Goal: Transaction & Acquisition: Book appointment/travel/reservation

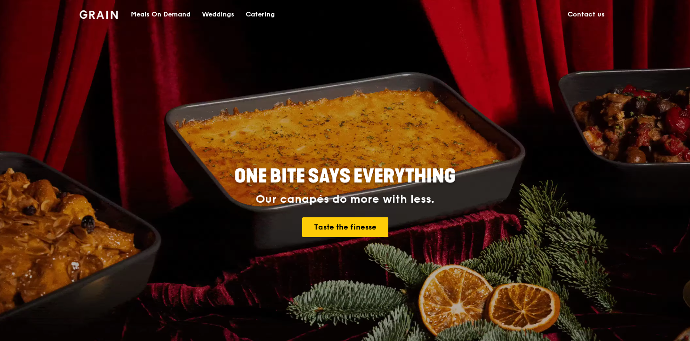
click at [251, 13] on div "Catering" at bounding box center [260, 14] width 29 height 28
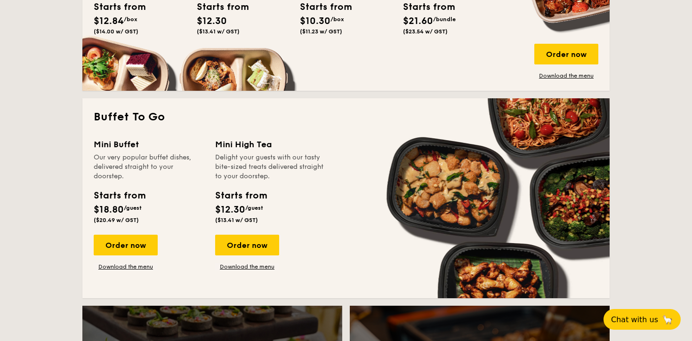
scroll to position [752, 0]
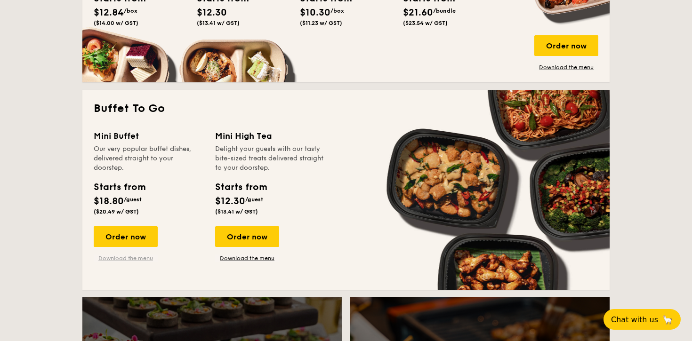
click at [126, 258] on link "Download the menu" at bounding box center [126, 259] width 64 height 8
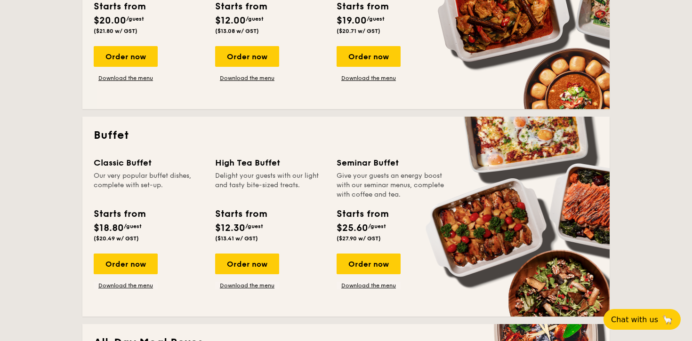
scroll to position [306, 0]
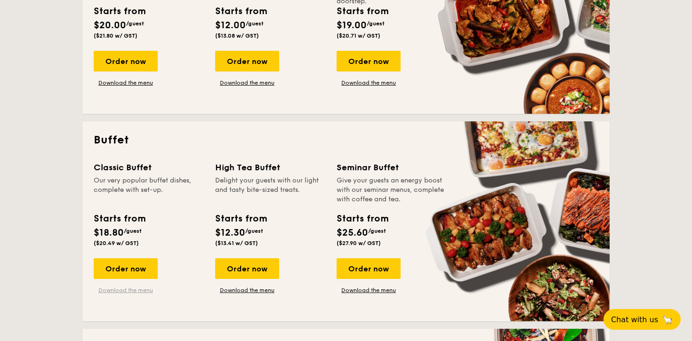
click at [147, 287] on link "Download the menu" at bounding box center [126, 291] width 64 height 8
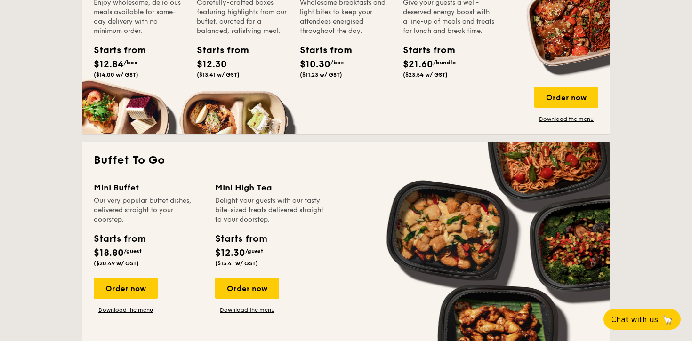
scroll to position [706, 0]
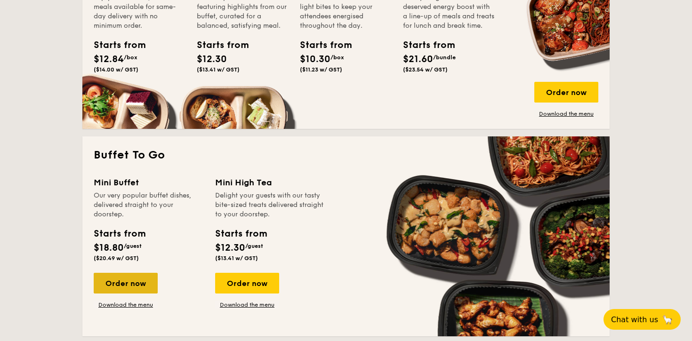
click at [127, 284] on div "Order now" at bounding box center [126, 283] width 64 height 21
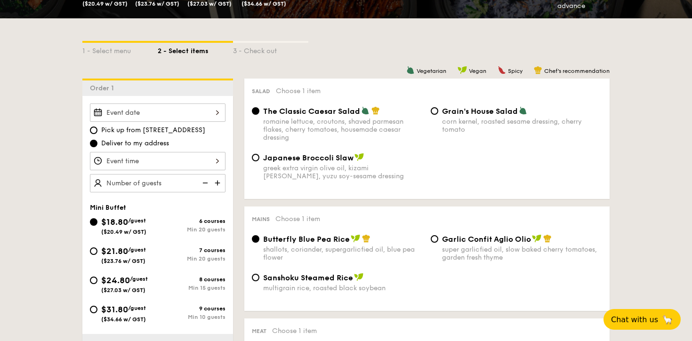
scroll to position [193, 0]
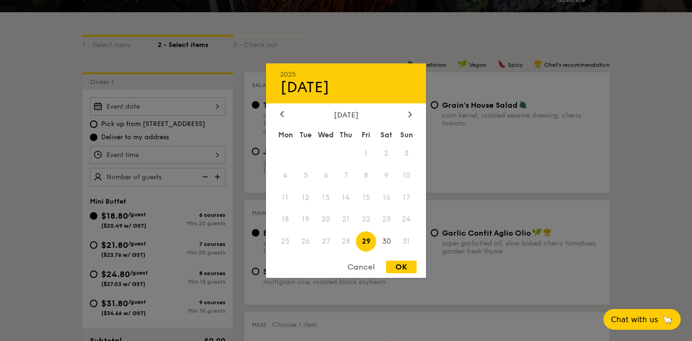
click at [131, 104] on div "2025 Aug 29 August 2025 Mon Tue Wed Thu Fri Sat Sun 1 2 3 4 5 6 7 8 9 10 11 12 …" at bounding box center [158, 106] width 136 height 18
click at [410, 117] on div at bounding box center [410, 114] width 8 height 9
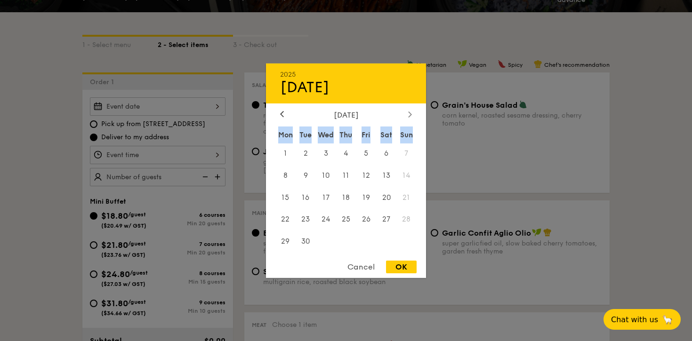
click at [410, 117] on div at bounding box center [410, 114] width 8 height 9
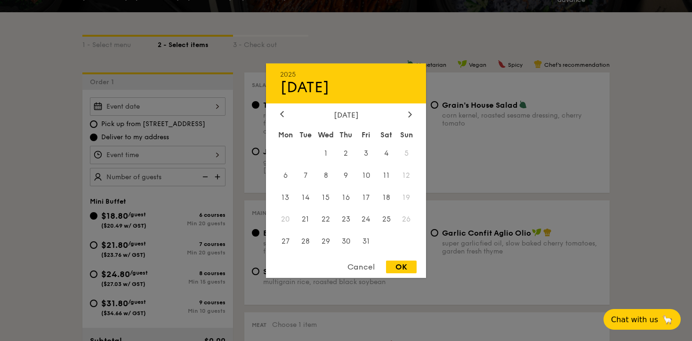
click at [412, 109] on div "2025 Aug 29 October 2025 Mon Tue Wed Thu Fri Sat Sun 1 2 3 4 5 6 7 8 9 10 11 12…" at bounding box center [346, 170] width 160 height 215
click at [408, 111] on div at bounding box center [410, 114] width 8 height 9
click at [391, 218] on span "22" at bounding box center [386, 220] width 20 height 20
click at [399, 269] on div "OK" at bounding box center [401, 267] width 31 height 13
type input "Nov 22, 2025"
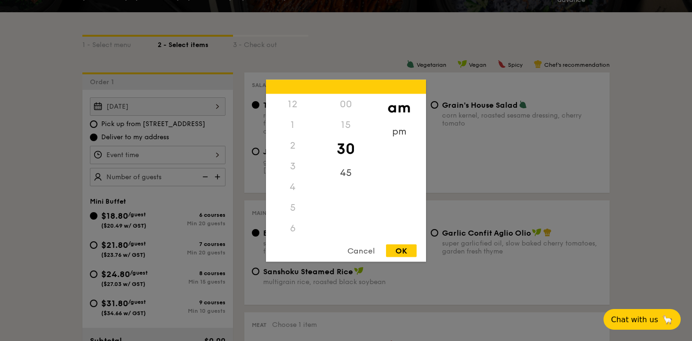
click at [165, 154] on div "12 1 2 3 4 5 6 7 8 9 10 11 00 15 30 45 am pm Cancel OK" at bounding box center [158, 155] width 136 height 18
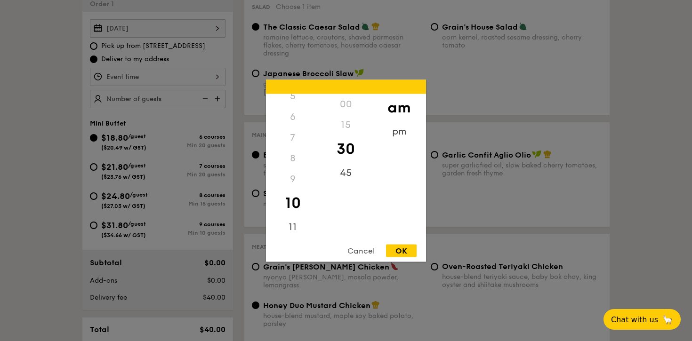
scroll to position [238, 0]
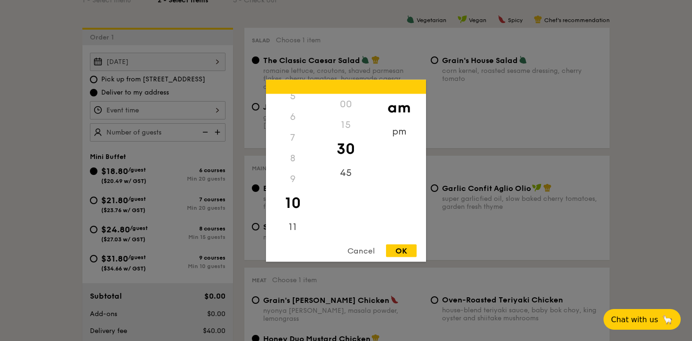
click at [293, 122] on div "6" at bounding box center [292, 116] width 53 height 21
click at [301, 140] on div "7" at bounding box center [292, 137] width 53 height 21
click at [385, 131] on div "pm" at bounding box center [398, 134] width 53 height 27
click at [287, 121] on div "6" at bounding box center [292, 119] width 53 height 27
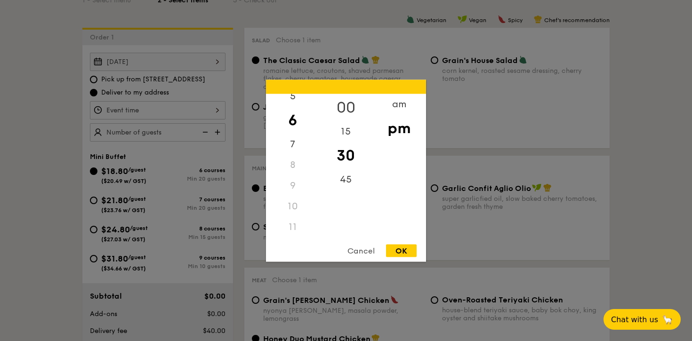
click at [341, 105] on div "00" at bounding box center [345, 107] width 53 height 27
click at [408, 250] on div "OK" at bounding box center [401, 250] width 31 height 13
type input "6:00PM"
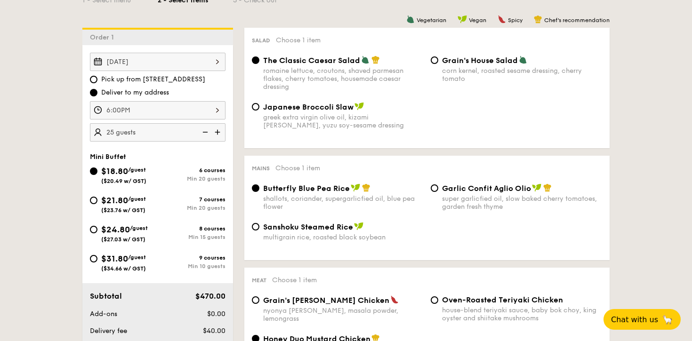
click at [197, 135] on img at bounding box center [204, 132] width 14 height 18
click at [208, 130] on img at bounding box center [204, 132] width 14 height 18
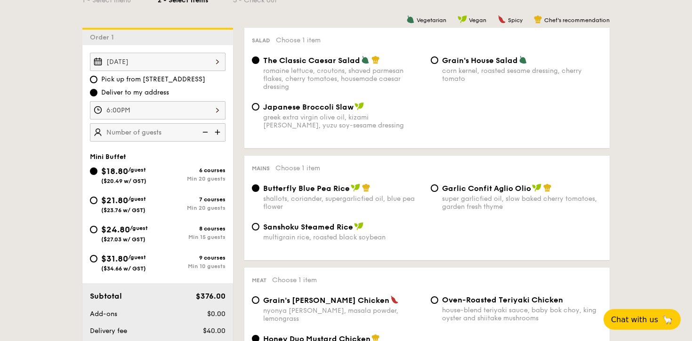
click at [215, 134] on img at bounding box center [218, 132] width 14 height 18
click at [204, 134] on img at bounding box center [204, 132] width 14 height 18
click at [222, 134] on img at bounding box center [218, 132] width 14 height 18
type input "25 guests"
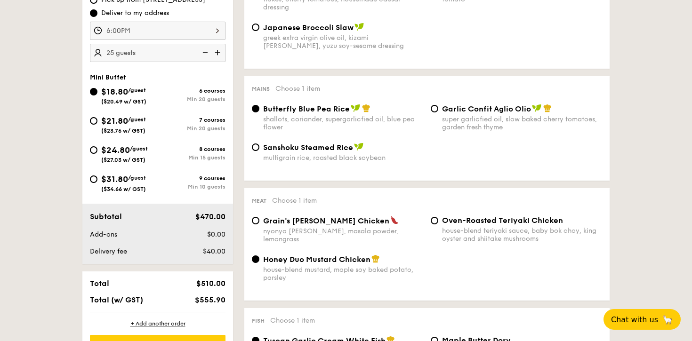
scroll to position [317, 0]
click at [318, 146] on span "Sanshoku Steamed Rice" at bounding box center [308, 147] width 90 height 9
click at [259, 146] on input "Sanshoku Steamed Rice multigrain rice, roasted black soybean" at bounding box center [256, 148] width 8 height 8
radio input "true"
click at [444, 106] on span "Garlic Confit Aglio Olio" at bounding box center [486, 109] width 89 height 9
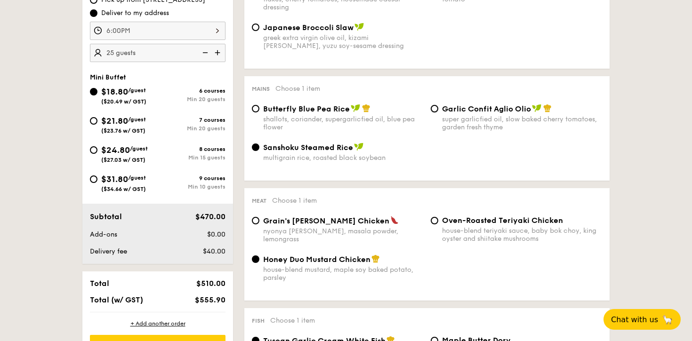
click at [438, 106] on input "Garlic Confit Aglio Olio super garlicfied oil, slow baked cherry tomatoes, gard…" at bounding box center [435, 109] width 8 height 8
radio input "true"
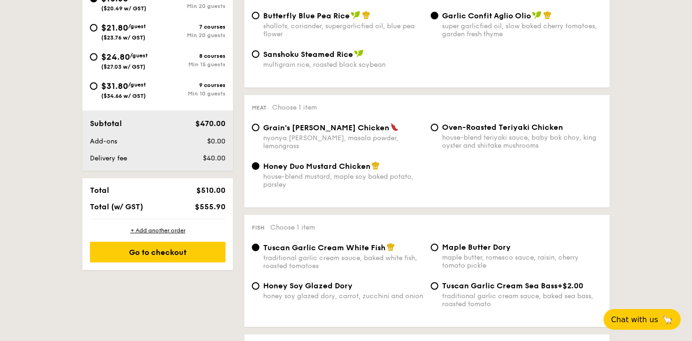
scroll to position [412, 0]
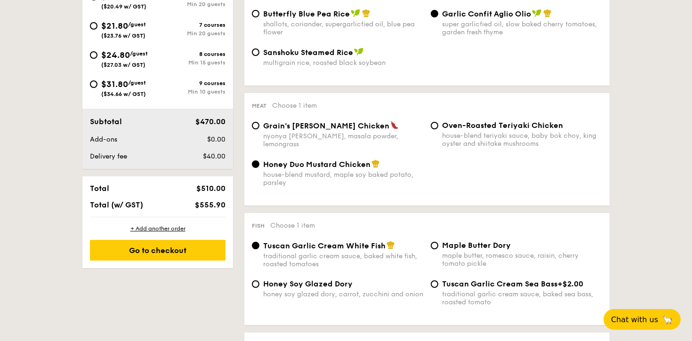
click at [279, 141] on div "nyonya curry, masala powder, lemongrass" at bounding box center [343, 140] width 160 height 16
click at [259, 129] on input "Grain's Curry Chicken nyonya curry, masala powder, lemongrass" at bounding box center [256, 126] width 8 height 8
radio input "true"
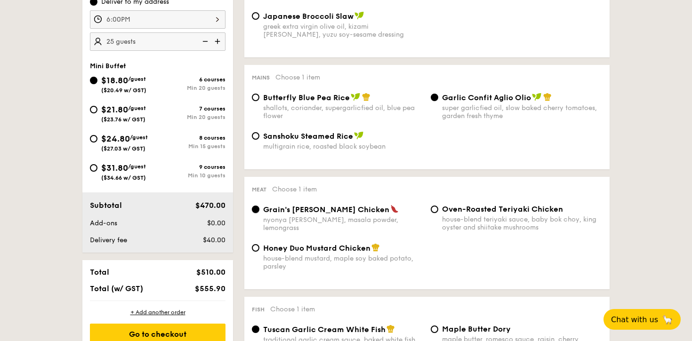
scroll to position [312, 0]
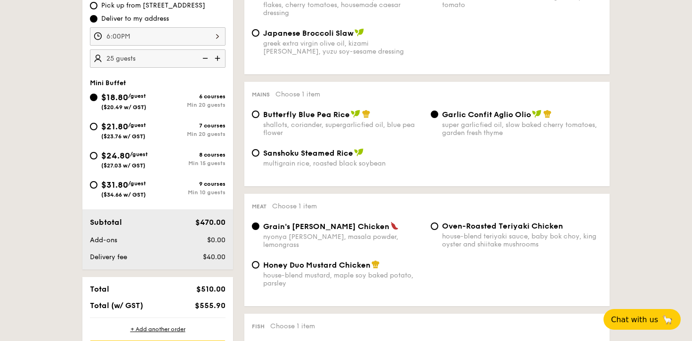
click at [200, 55] on img at bounding box center [204, 58] width 14 height 18
type input "20 guests"
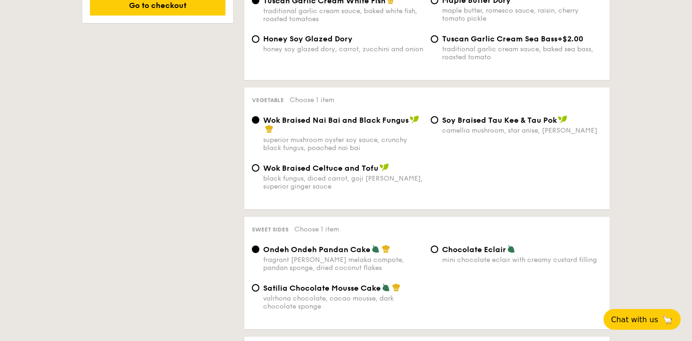
scroll to position [668, 0]
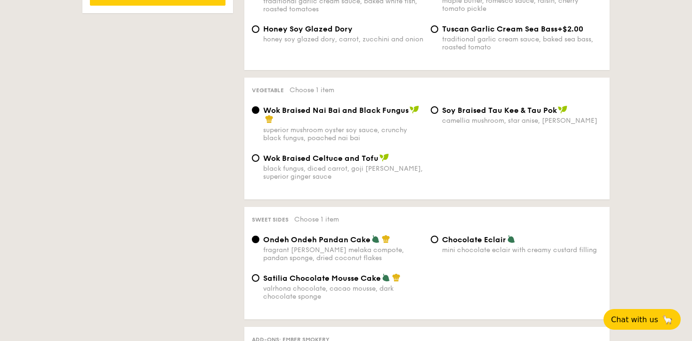
click at [360, 176] on div "black fungus, diced carrot, goji berry, superior ginger sauce" at bounding box center [343, 173] width 160 height 16
click at [259, 162] on input "Wok Braised Celtuce and Tofu black fungus, diced carrot, goji berry, superior g…" at bounding box center [256, 158] width 8 height 8
radio input "true"
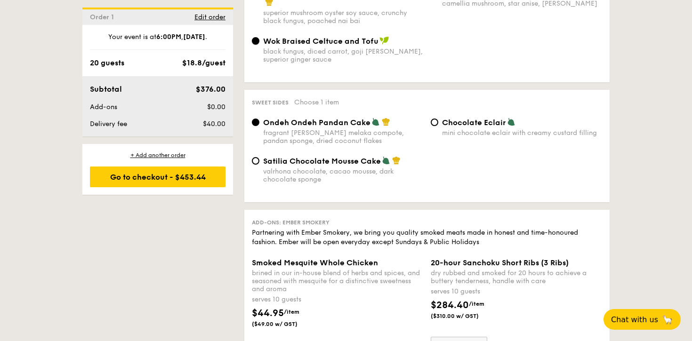
scroll to position [785, 0]
click at [436, 136] on label "Chocolate Eclair mini chocolate eclair with creamy custard filling" at bounding box center [516, 132] width 171 height 9
click at [436, 126] on input "Chocolate Eclair mini chocolate eclair with creamy custard filling" at bounding box center [435, 122] width 8 height 8
radio input "true"
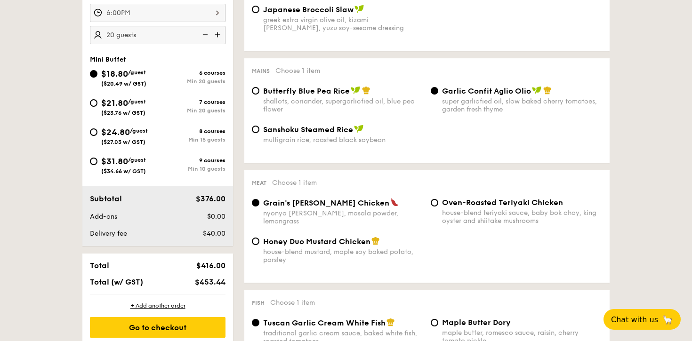
scroll to position [337, 0]
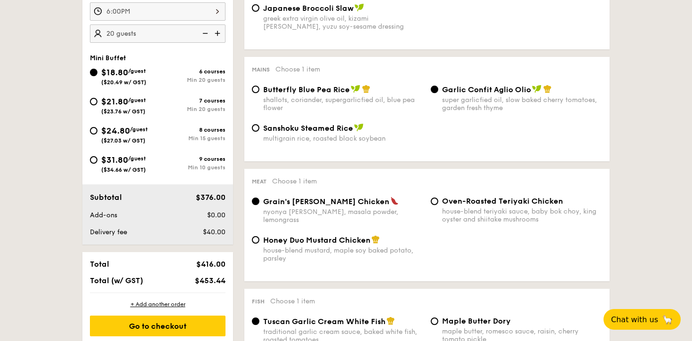
click at [203, 32] on img at bounding box center [204, 33] width 14 height 18
click at [205, 32] on img at bounding box center [204, 33] width 14 height 18
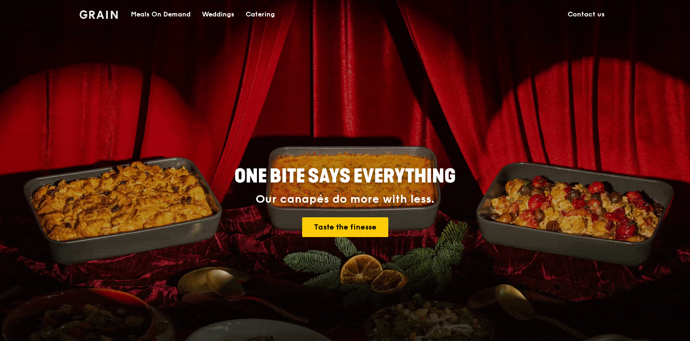
click at [258, 15] on div "Catering" at bounding box center [260, 14] width 29 height 28
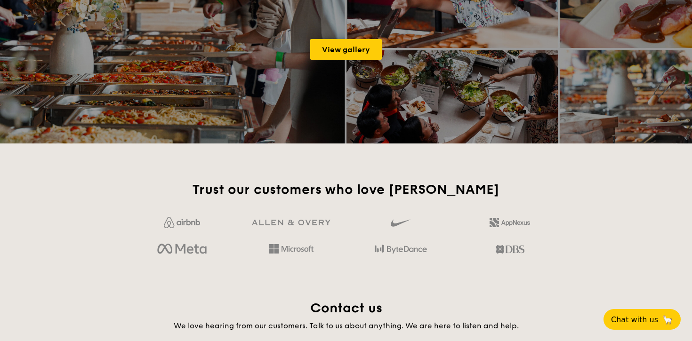
scroll to position [1563, 0]
